Goal: Find contact information: Find contact information

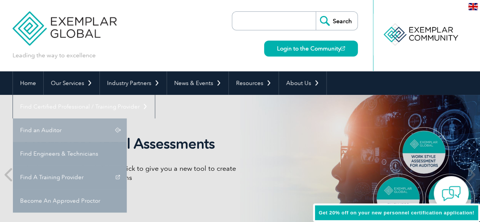
click at [127, 118] on link "Find an Auditor" at bounding box center [70, 130] width 114 height 24
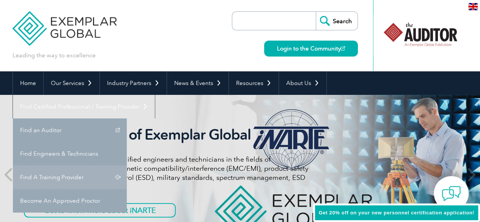
click at [127, 166] on link "Find A Training Provider" at bounding box center [70, 178] width 114 height 24
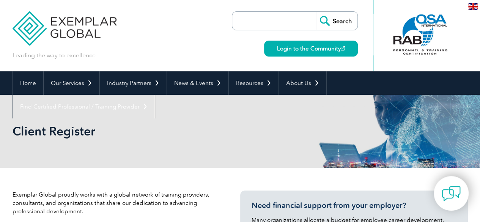
click at [199, 162] on div "Client Register" at bounding box center [241, 131] width 456 height 73
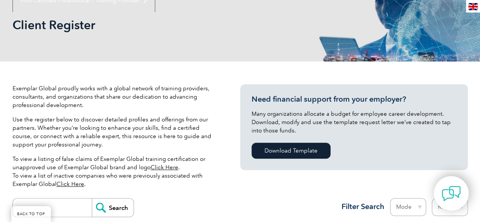
scroll to position [137, 0]
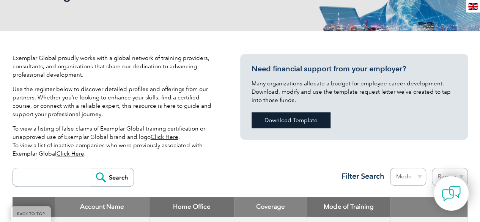
click at [290, 121] on link "Download Template" at bounding box center [291, 120] width 79 height 16
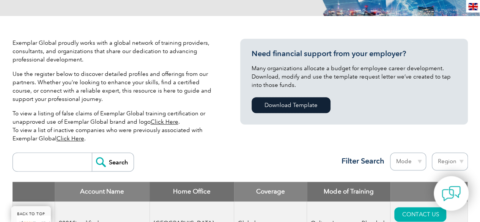
scroll to position [213, 0]
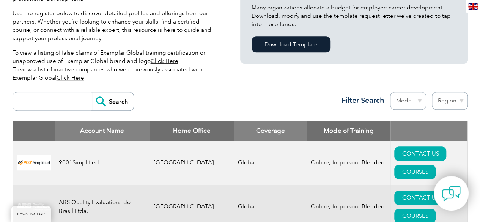
click at [54, 99] on input "search" at bounding box center [54, 101] width 75 height 18
type input "ل"
type input "TN0006669"
click at [109, 100] on input "Search" at bounding box center [113, 101] width 42 height 18
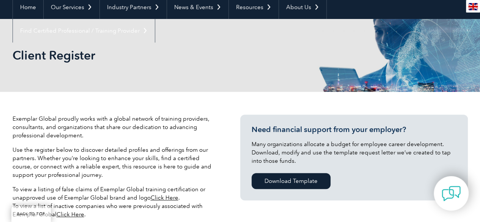
scroll to position [106, 0]
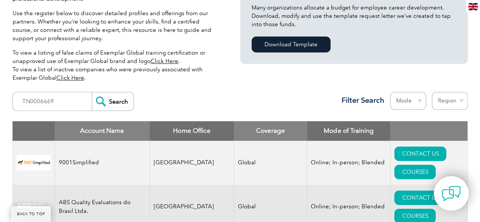
scroll to position [213, 0]
click at [53, 103] on input "TN0006669" at bounding box center [54, 101] width 75 height 18
click at [43, 105] on input "TN0006669" at bounding box center [54, 101] width 75 height 18
type input "ISOINDIA"
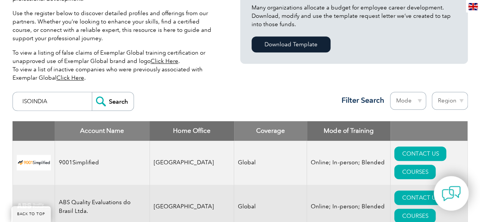
click at [92, 92] on input "Search" at bounding box center [113, 101] width 42 height 18
click at [421, 99] on select "Mode Online In-person Blended" at bounding box center [408, 101] width 36 height 18
click at [466, 101] on select "Region Australia Bahrain Bangladesh Brazil Canada Colombia Dominican Republic E…" at bounding box center [450, 101] width 36 height 18
select select "[GEOGRAPHIC_DATA]"
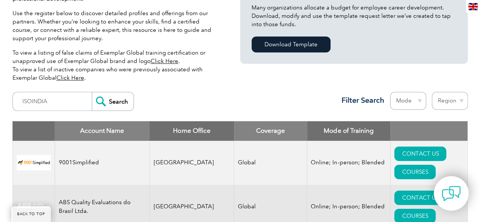
click at [432, 92] on select "Region Australia Bahrain Bangladesh Brazil Canada Colombia Dominican Republic E…" at bounding box center [450, 101] width 36 height 18
click at [460, 99] on select "Region Australia Bahrain Bangladesh Brazil Canada Colombia Dominican Republic E…" at bounding box center [450, 101] width 36 height 18
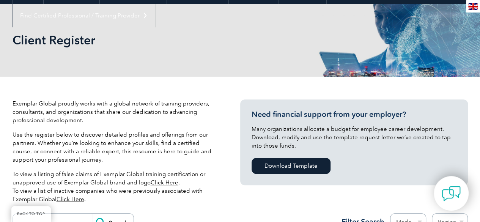
scroll to position [76, 0]
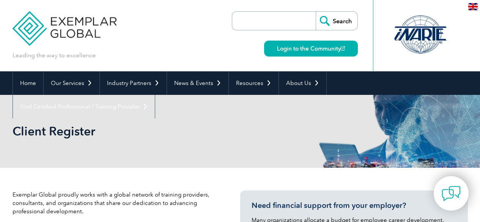
select select "[GEOGRAPHIC_DATA]"
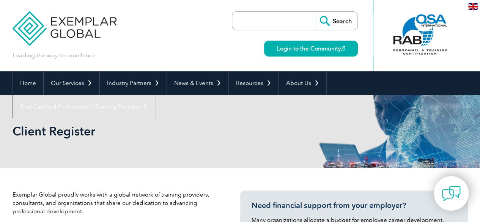
click at [144, 191] on p "Exemplar Global proudly works with a global network of training providers, cons…" at bounding box center [115, 203] width 205 height 25
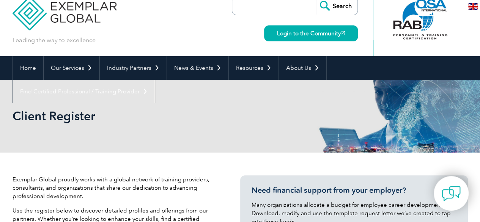
scroll to position [122, 0]
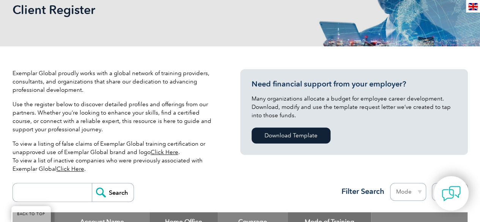
click at [69, 185] on input "search" at bounding box center [54, 192] width 75 height 18
type input "TNV"
click at [92, 183] on input "Search" at bounding box center [113, 192] width 42 height 18
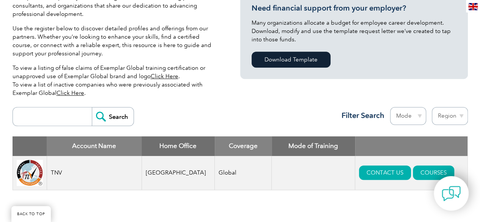
scroll to position [213, 0]
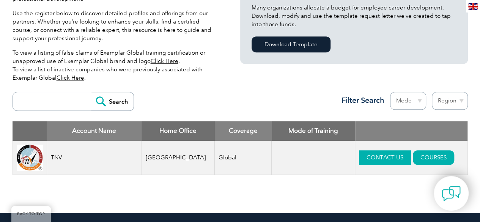
click at [374, 160] on link "CONTACT US" at bounding box center [385, 157] width 52 height 14
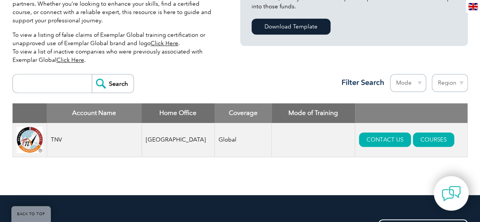
scroll to position [229, 0]
